Goal: Task Accomplishment & Management: Use online tool/utility

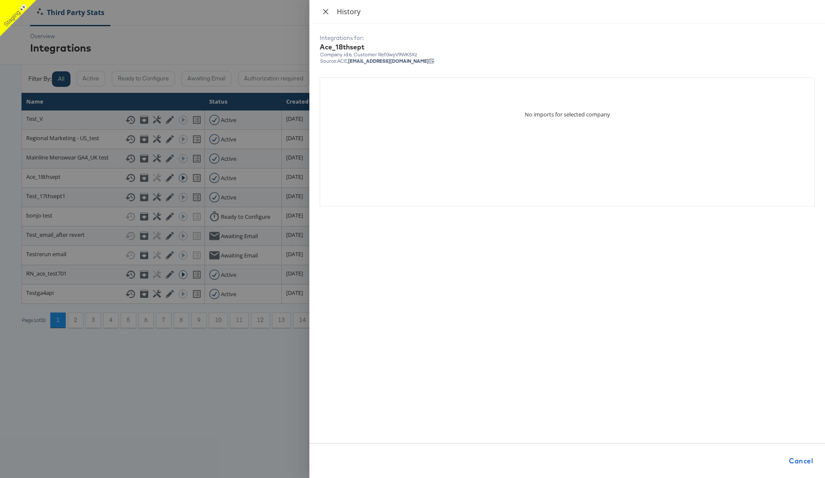
click at [325, 13] on icon "close" at bounding box center [325, 11] width 7 height 7
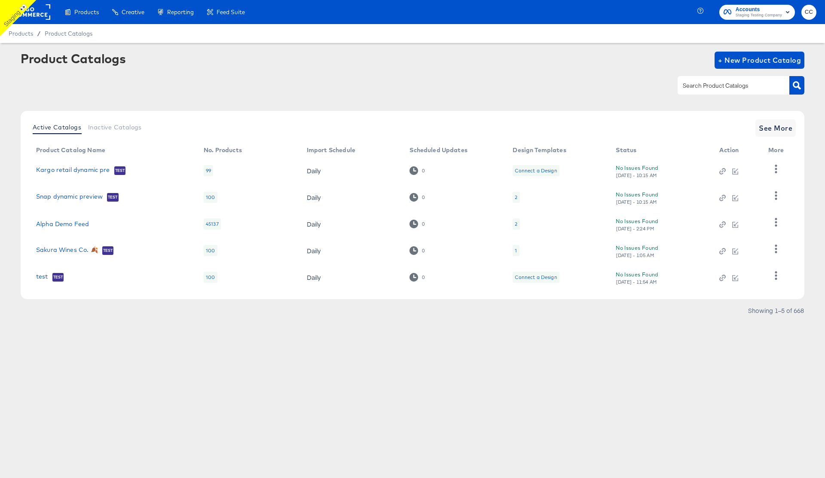
click at [708, 86] on input "text" at bounding box center [727, 86] width 92 height 10
type input "inspec"
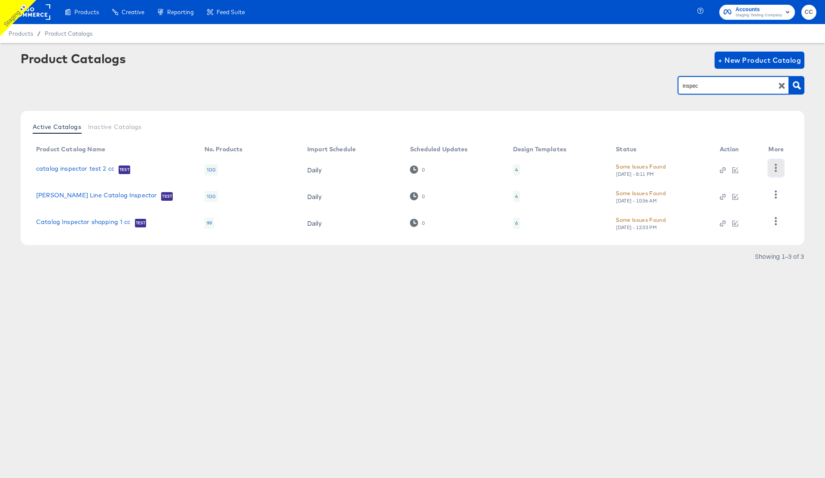
click at [772, 165] on icon "button" at bounding box center [776, 168] width 8 height 8
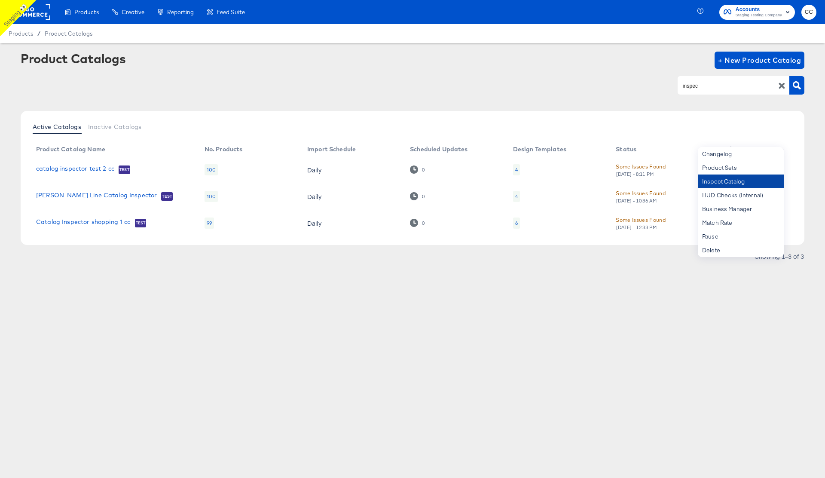
click at [738, 183] on div "Inspect Catalog" at bounding box center [741, 181] width 86 height 14
click at [655, 92] on div "inspec" at bounding box center [413, 85] width 784 height 19
click at [777, 195] on icon "button" at bounding box center [776, 194] width 2 height 8
click at [734, 184] on div "Inspect Catalog" at bounding box center [741, 181] width 86 height 14
click at [598, 314] on div "Products Creative Reporting Feed Suite Accounts Staging Testing Company CC Prod…" at bounding box center [412, 239] width 825 height 478
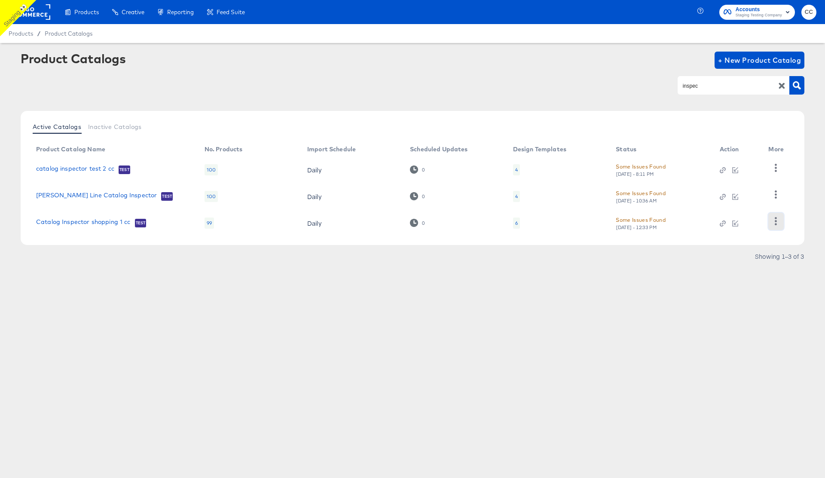
click at [778, 219] on icon "button" at bounding box center [776, 221] width 8 height 8
click at [730, 183] on div "Inspect Catalog" at bounding box center [741, 181] width 86 height 14
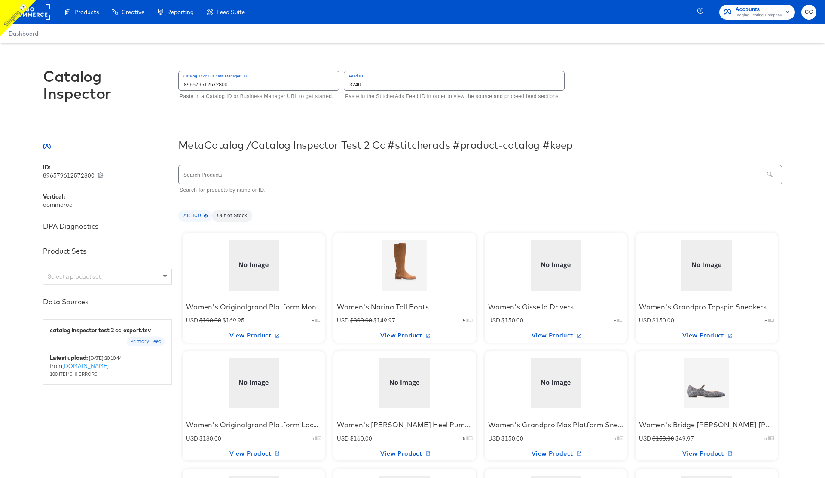
click at [404, 269] on div at bounding box center [404, 266] width 73 height 54
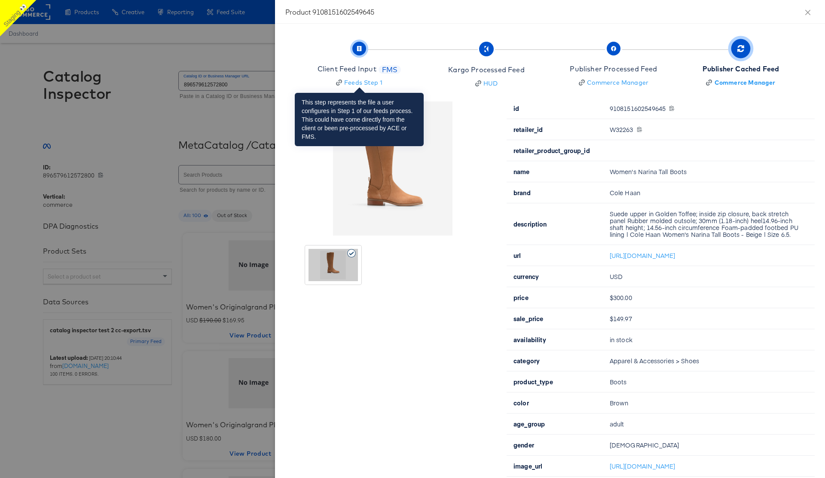
click at [368, 68] on div "Client Feed Input" at bounding box center [347, 69] width 59 height 10
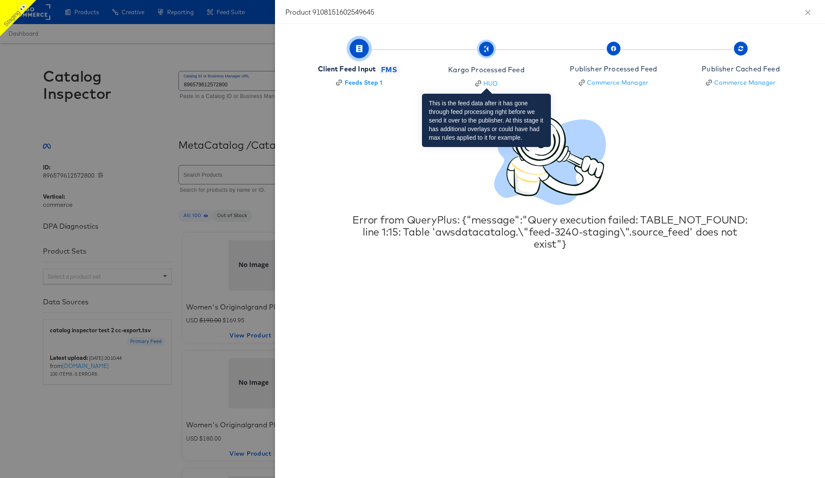
click at [490, 56] on span "Kargo Processed Feed HUD" at bounding box center [486, 65] width 76 height 43
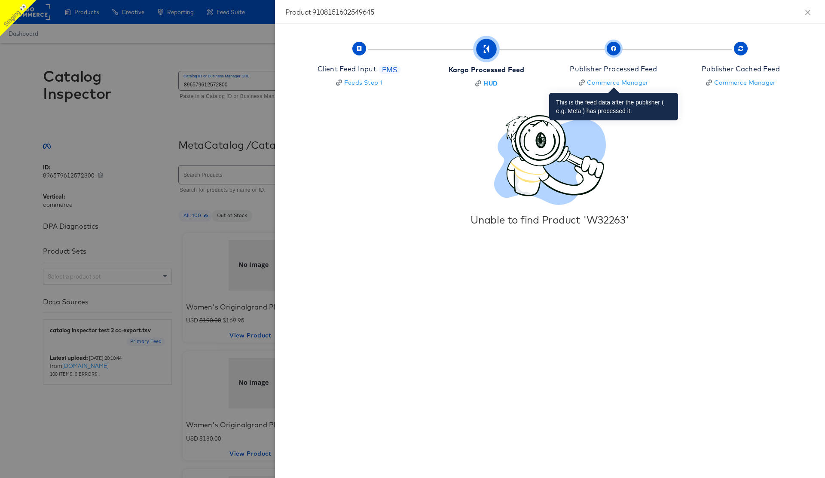
click at [617, 55] on span "Publisher Processed Feed Commerce Manager" at bounding box center [613, 65] width 87 height 43
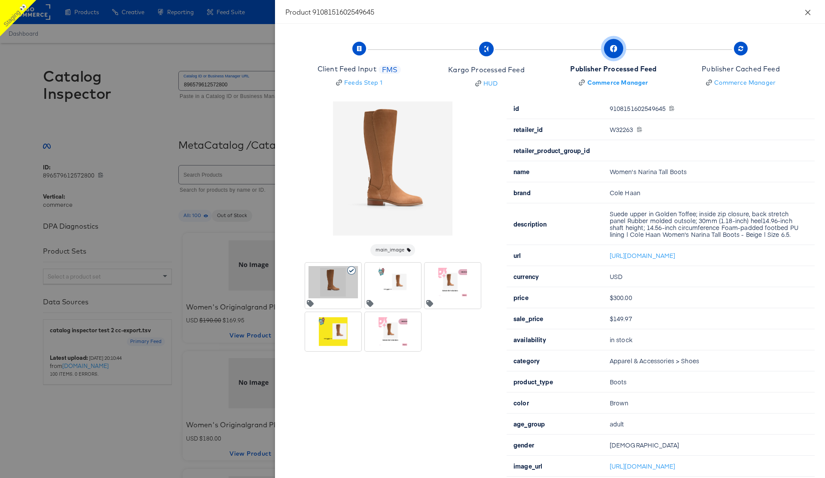
click at [810, 13] on icon "close" at bounding box center [808, 12] width 7 height 7
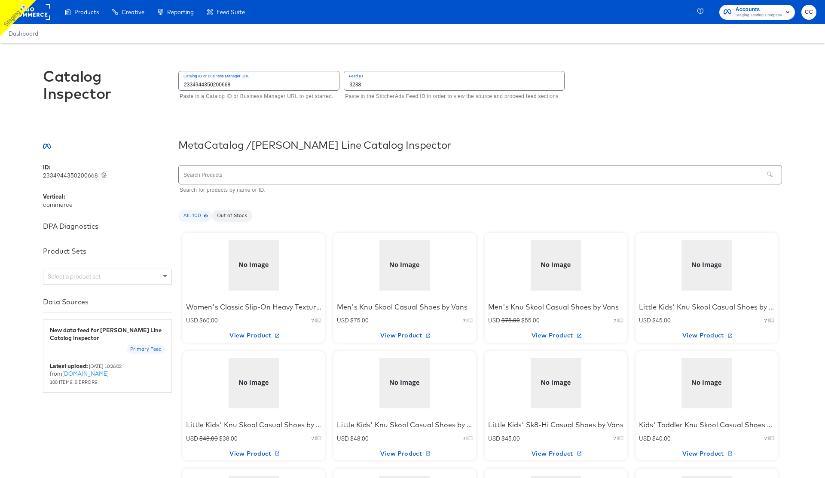
click at [406, 269] on div at bounding box center [404, 266] width 73 height 54
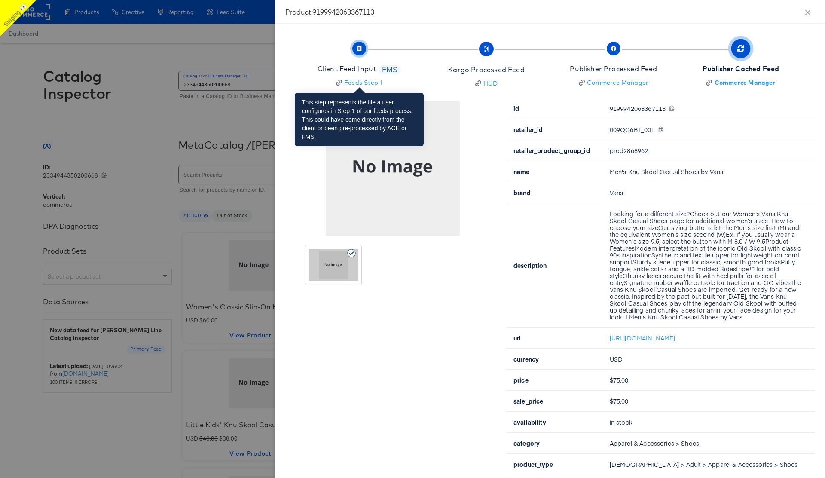
click at [344, 62] on span "Client Feed Input FMS Feeds Step 1" at bounding box center [359, 65] width 83 height 43
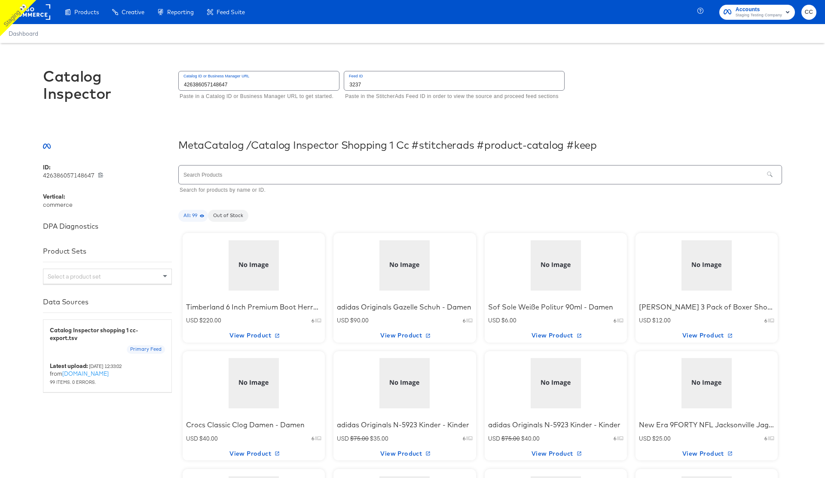
click at [414, 273] on div at bounding box center [404, 266] width 73 height 54
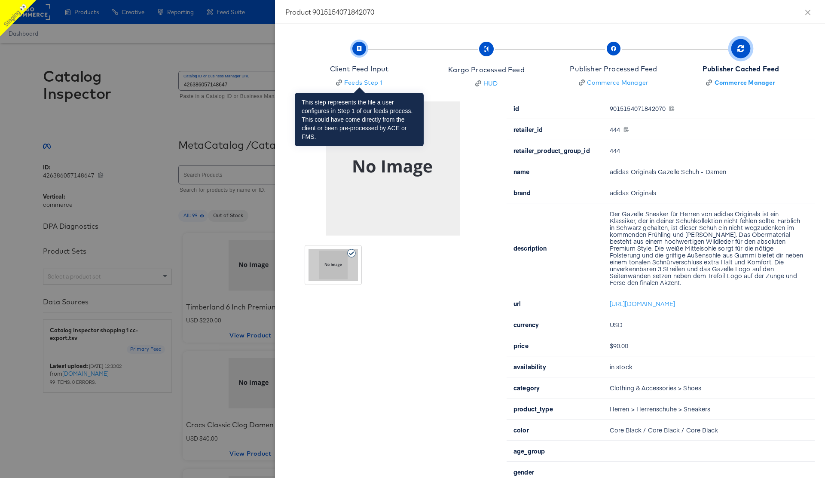
click at [364, 60] on span "Client Feed Input Feeds Step 1" at bounding box center [359, 65] width 59 height 43
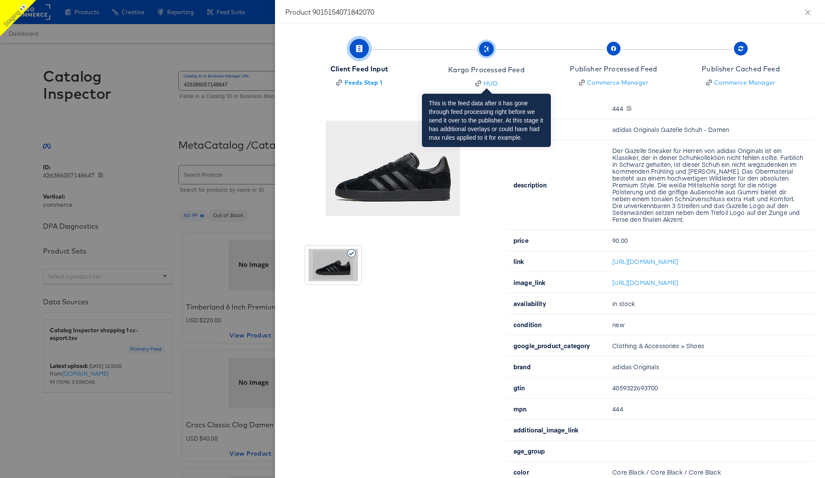
click at [486, 52] on icon "button" at bounding box center [486, 51] width 2 height 2
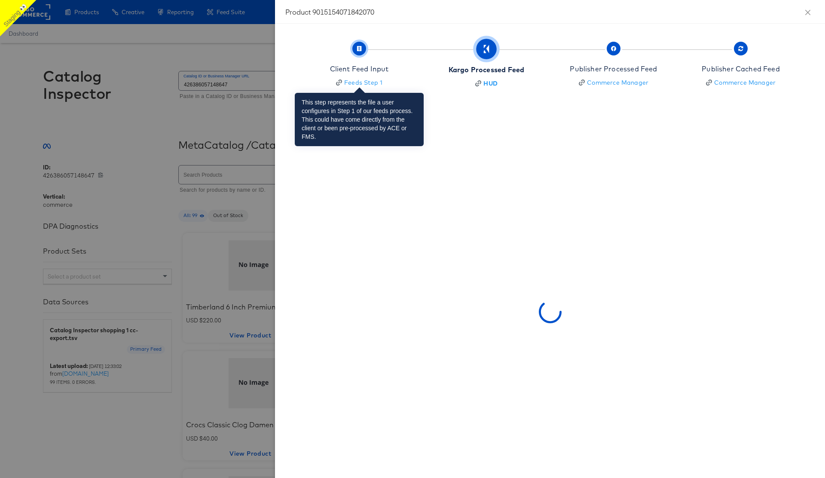
click at [360, 57] on span "Client Feed Input Feeds Step 1" at bounding box center [359, 65] width 59 height 43
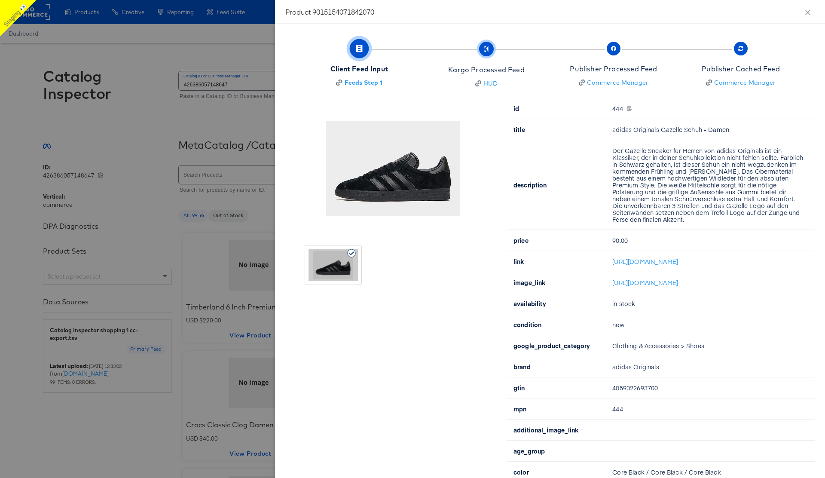
click at [214, 48] on div at bounding box center [412, 239] width 825 height 478
